Goal: Information Seeking & Learning: Learn about a topic

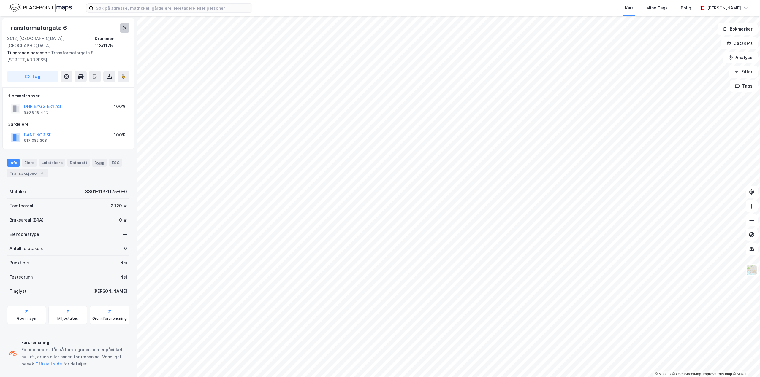
click at [123, 28] on icon at bounding box center [124, 28] width 5 height 5
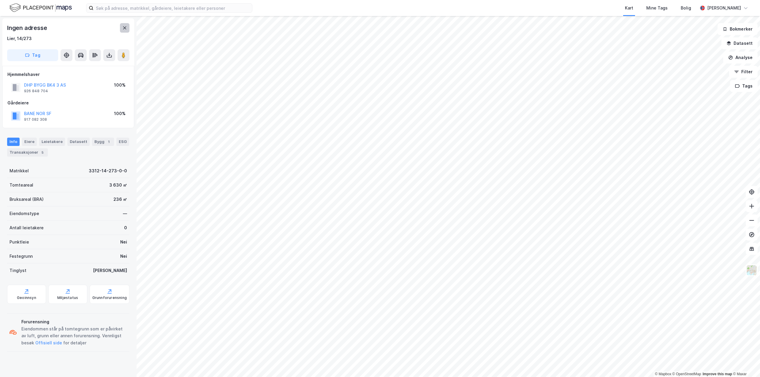
click at [125, 31] on button at bounding box center [124, 27] width 9 height 9
